Goal: Task Accomplishment & Management: Use online tool/utility

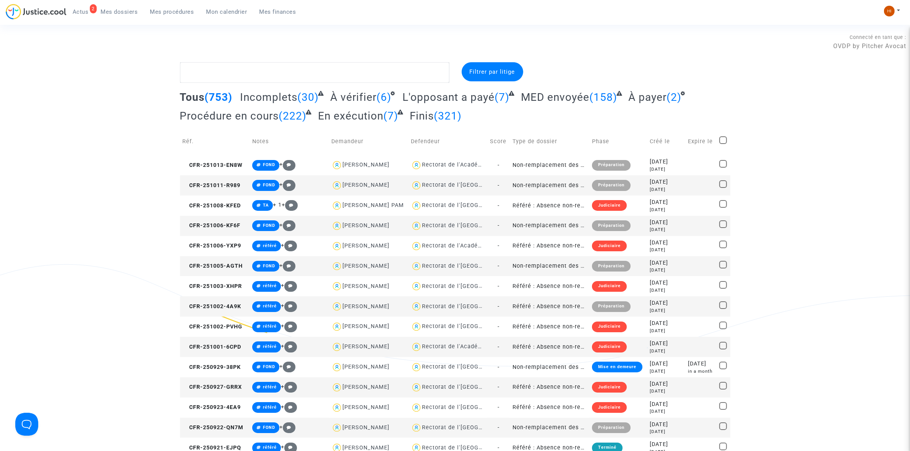
drag, startPoint x: 234, startPoint y: 85, endPoint x: 239, endPoint y: 69, distance: 16.8
paste textarea "[PERSON_NAME]"
click at [239, 69] on textarea at bounding box center [315, 72] width 270 height 21
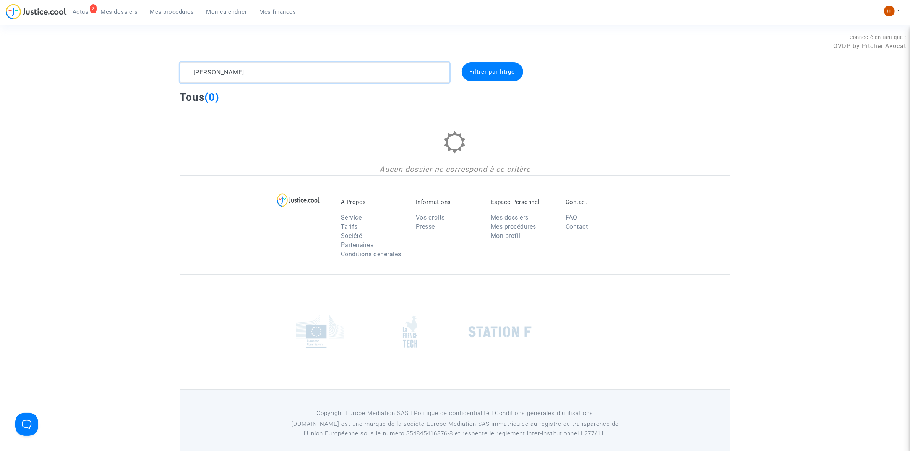
type textarea "[PERSON_NAME]"
click at [894, 12] on img at bounding box center [889, 11] width 11 height 11
click at [870, 38] on link "Changer de compte" at bounding box center [861, 39] width 77 height 12
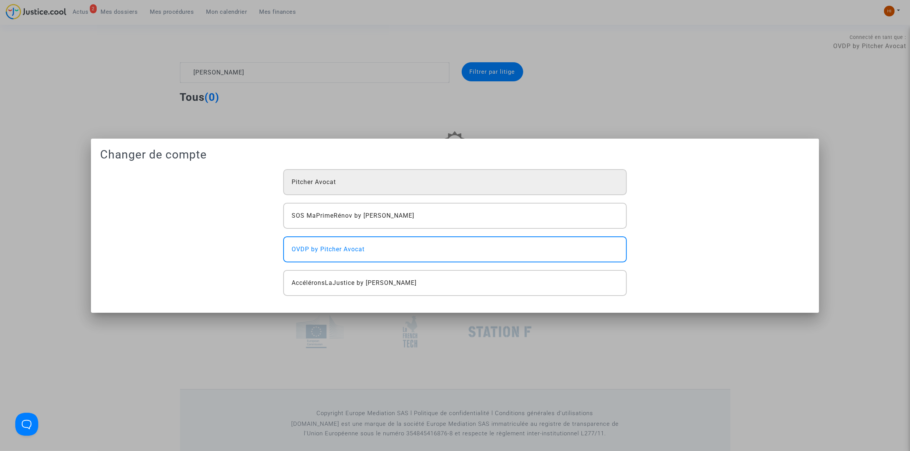
click at [397, 187] on div "Pitcher Avocat" at bounding box center [454, 182] width 343 height 26
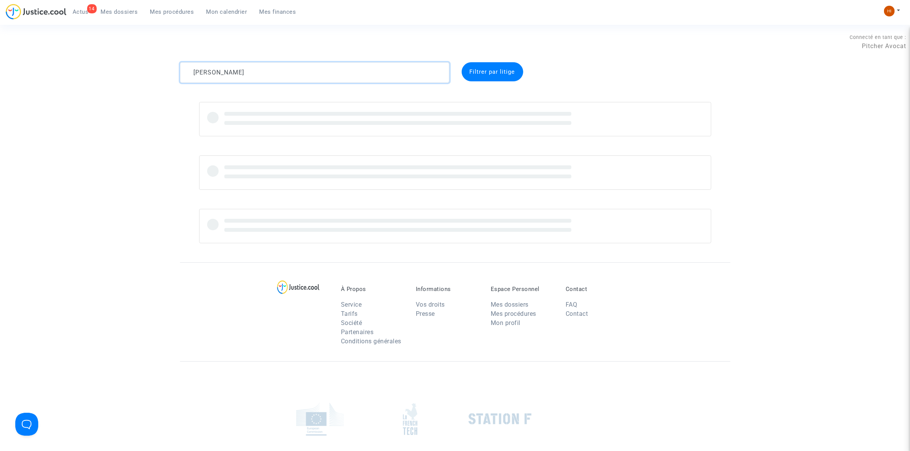
click at [295, 71] on textarea at bounding box center [315, 72] width 270 height 21
paste textarea "[PERSON_NAME]"
type textarea "Ghislain de Longeaux Ghislain de Longeaux"
